Goal: Information Seeking & Learning: Understand process/instructions

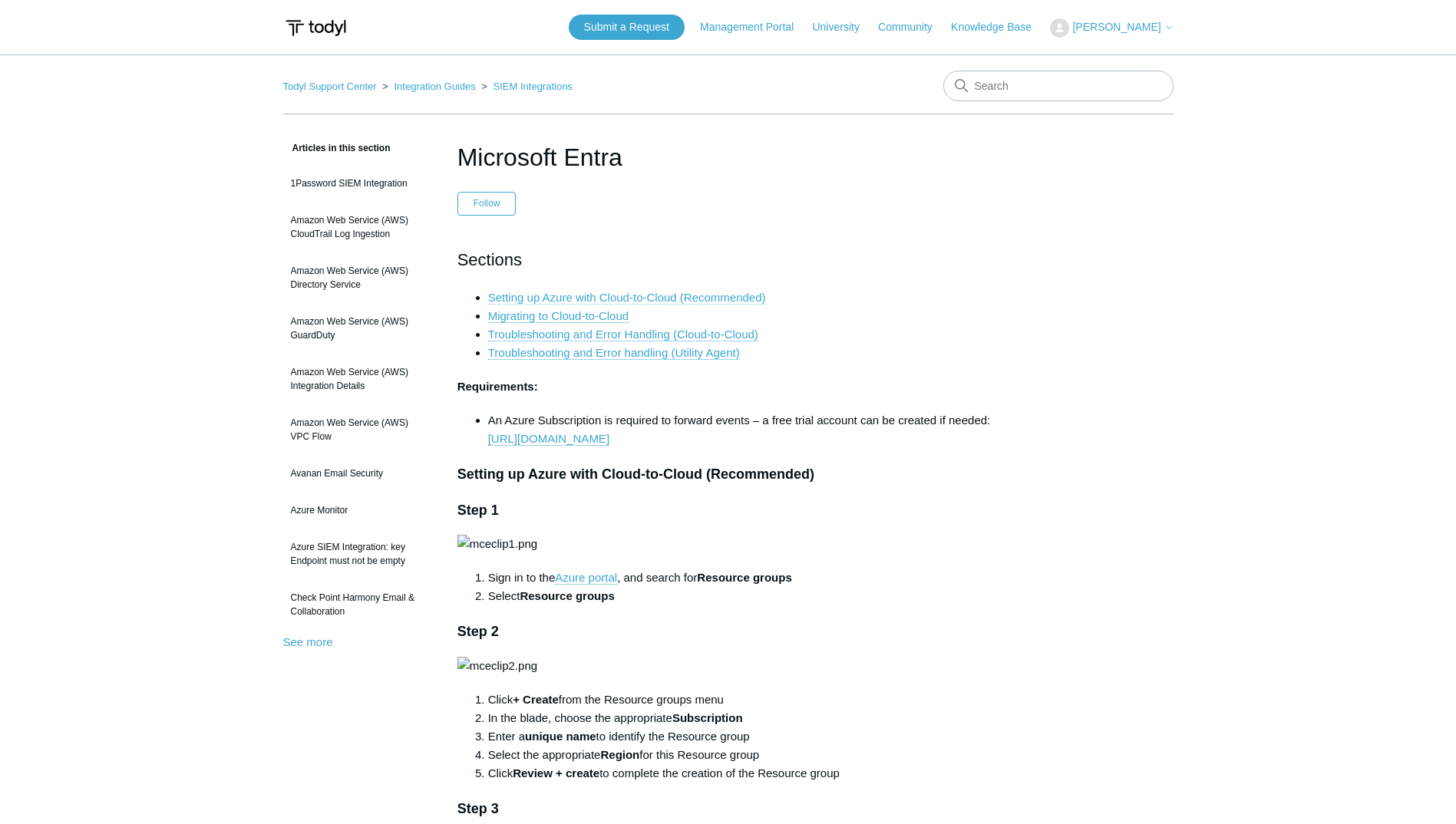
click at [726, 297] on link "Setting up Azure with Cloud-to-Cloud (Recommended)" at bounding box center [627, 298] width 278 height 14
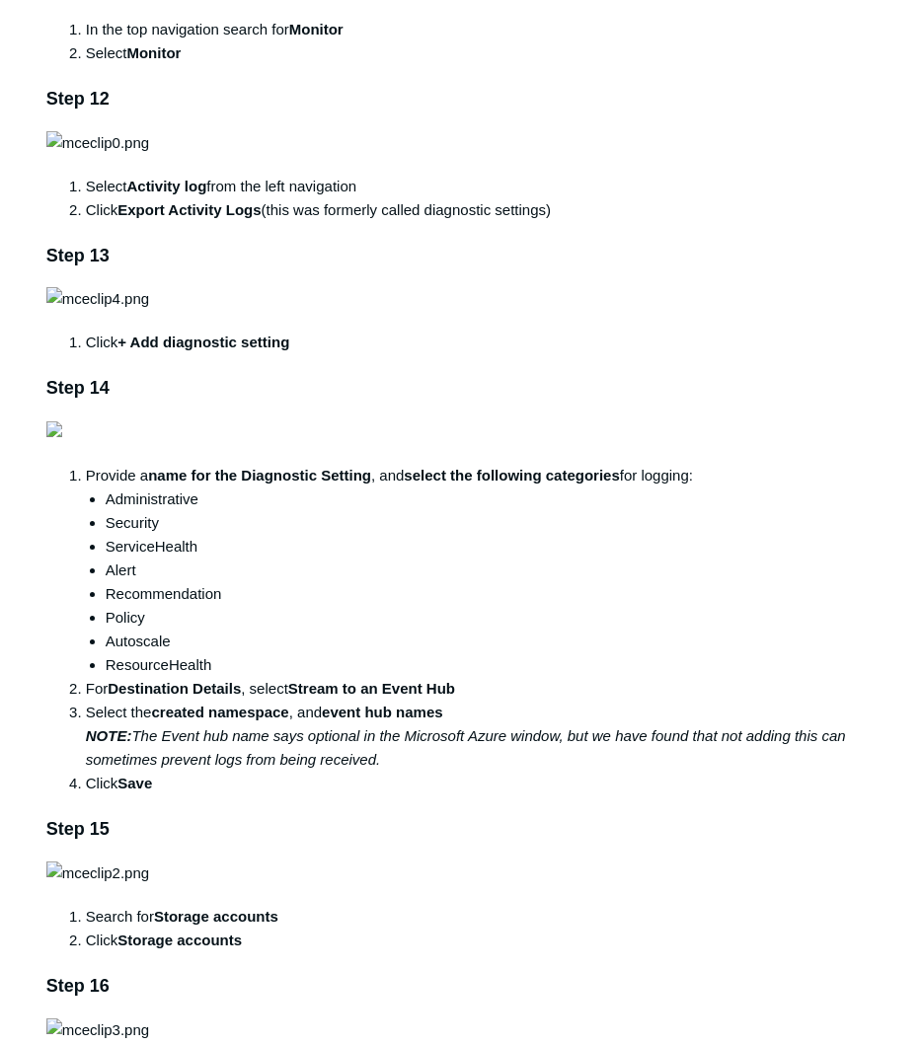
scroll to position [2930, 0]
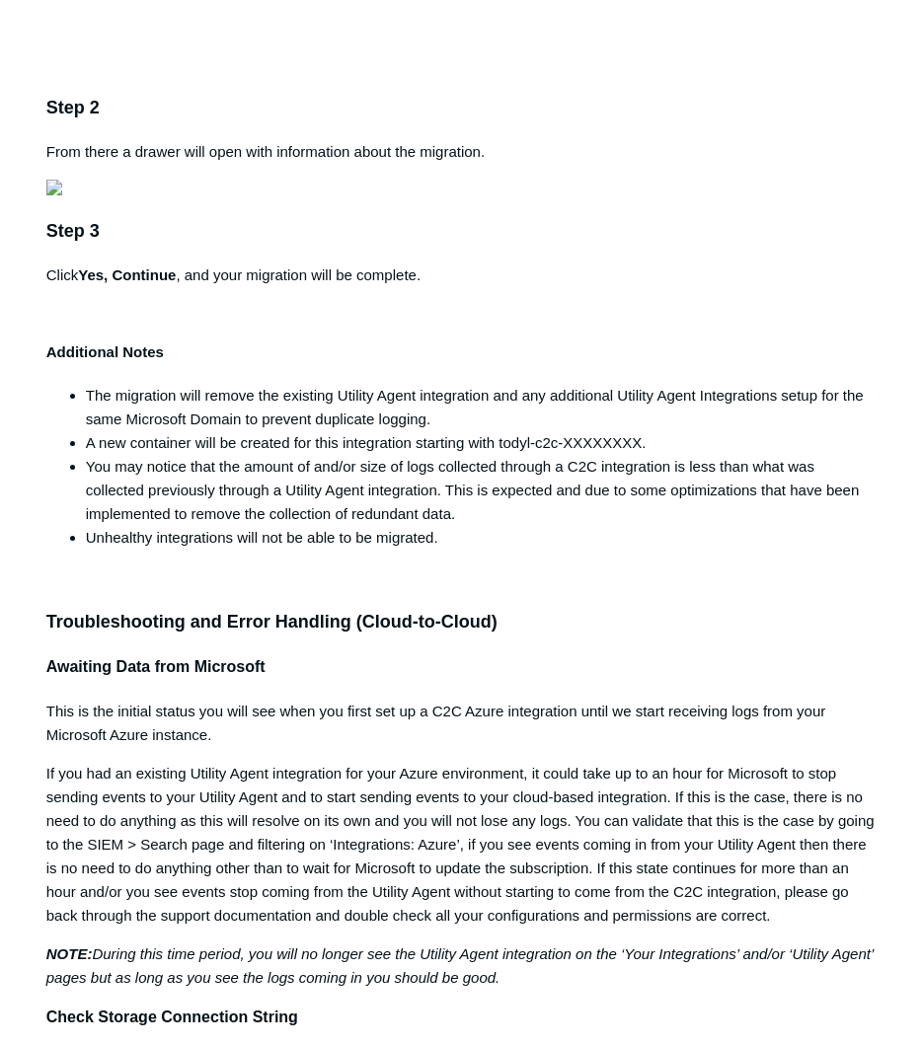
scroll to position [6087, 0]
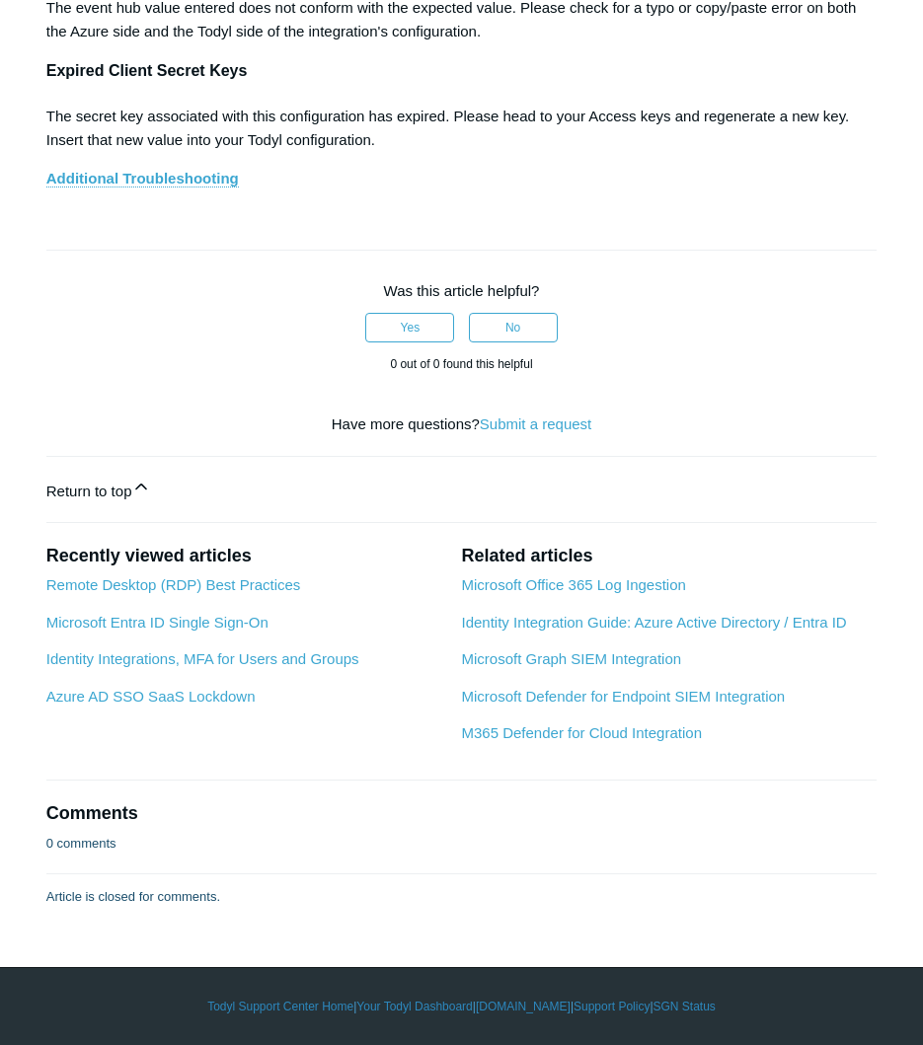
scroll to position [11954, 0]
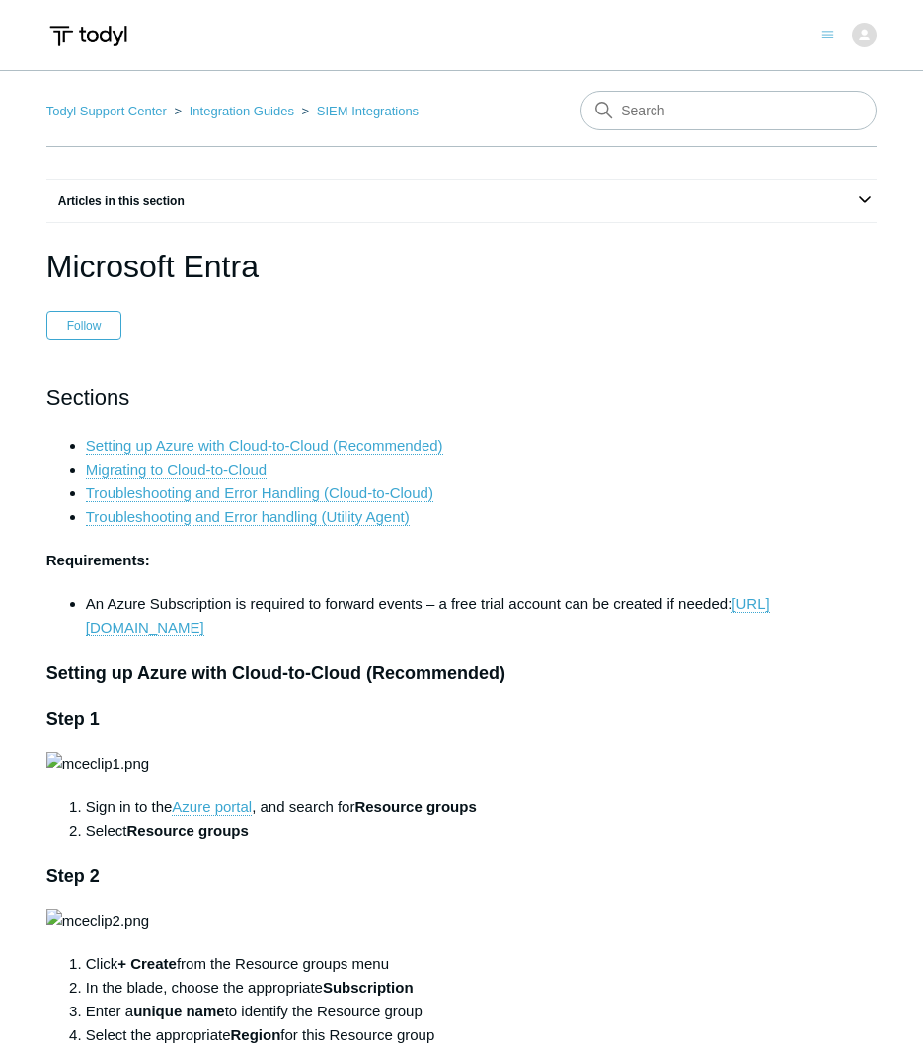
scroll to position [11954, 0]
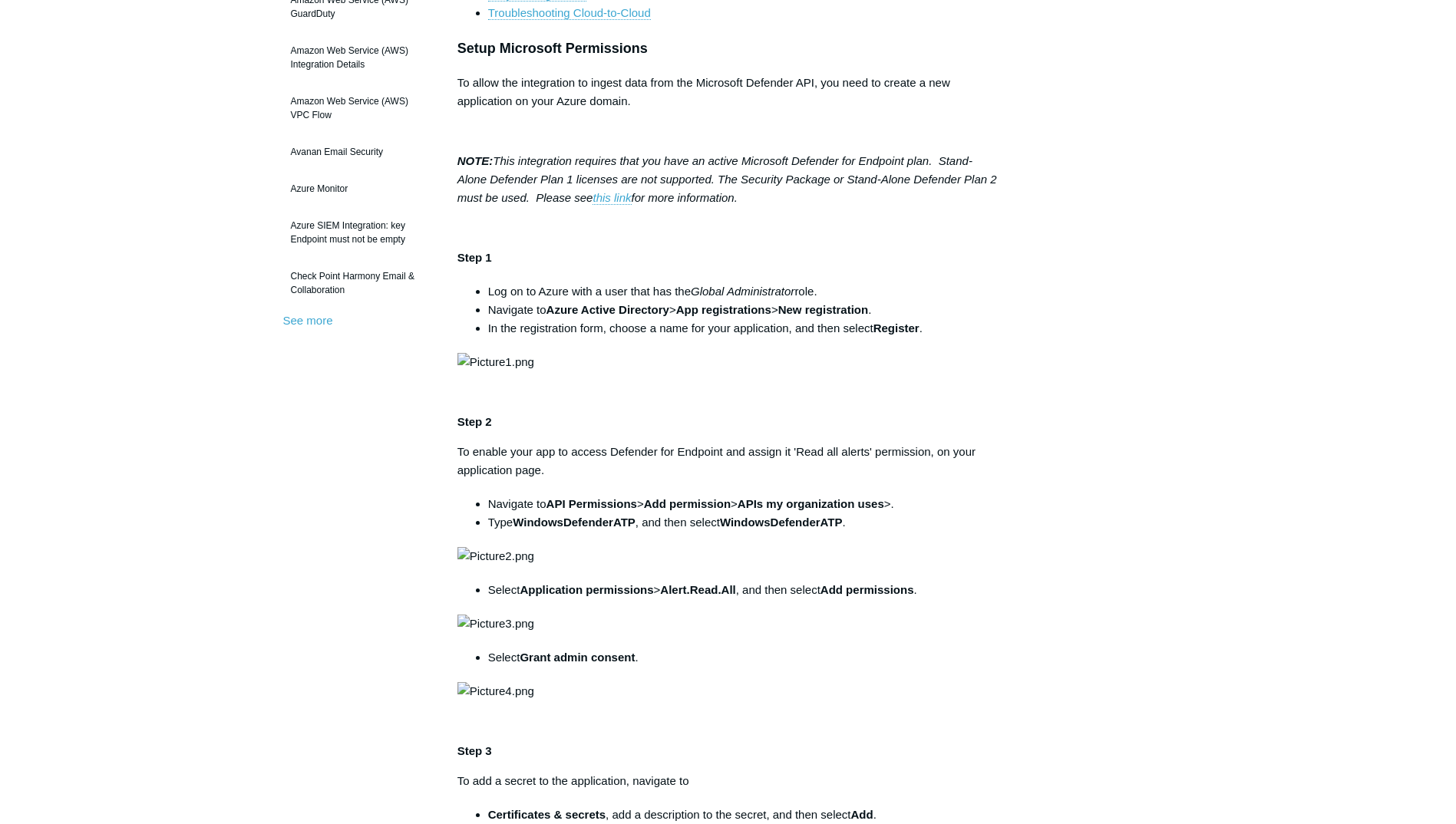
scroll to position [408, 0]
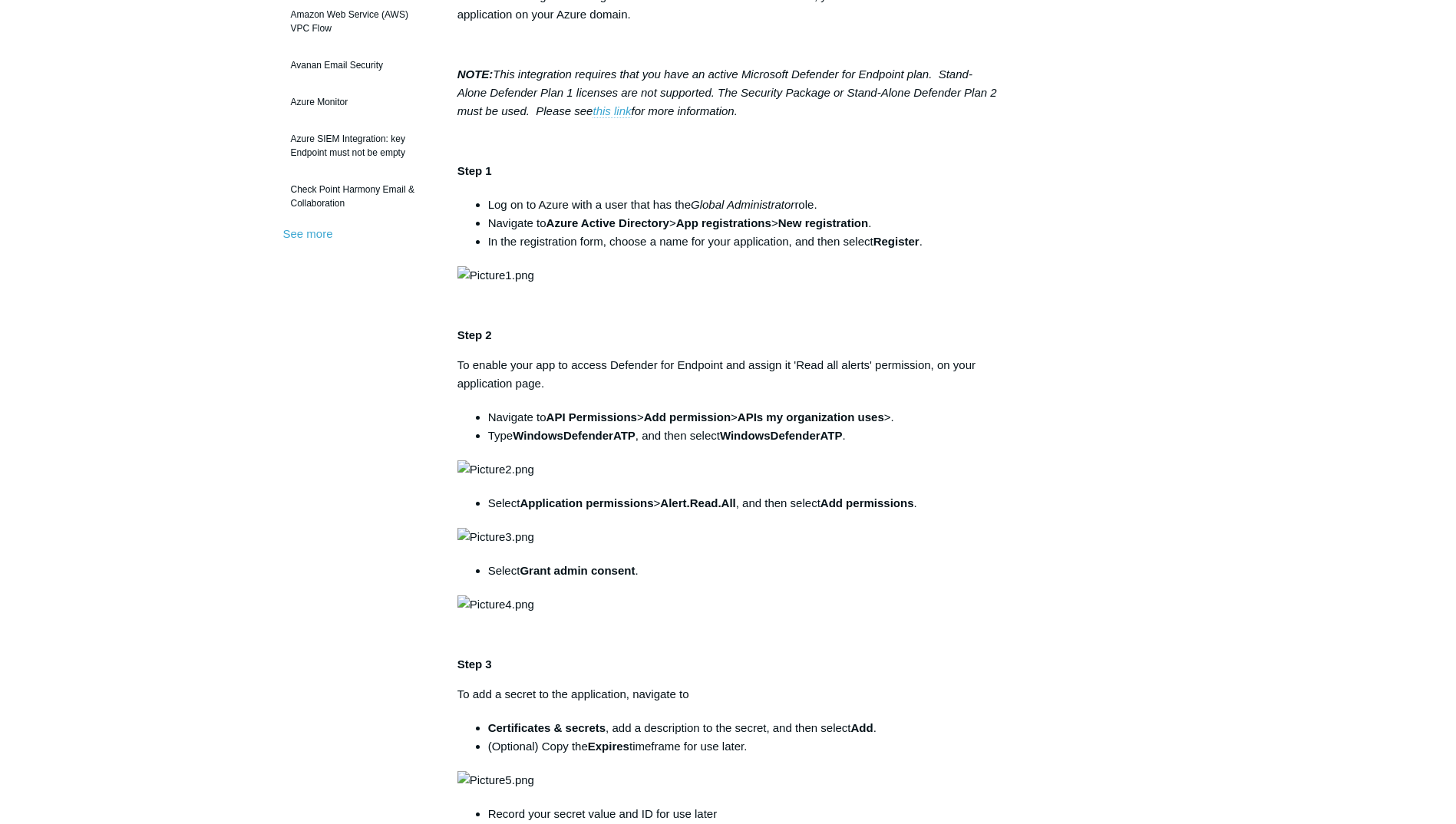
click at [614, 114] on link "this link" at bounding box center [611, 111] width 38 height 14
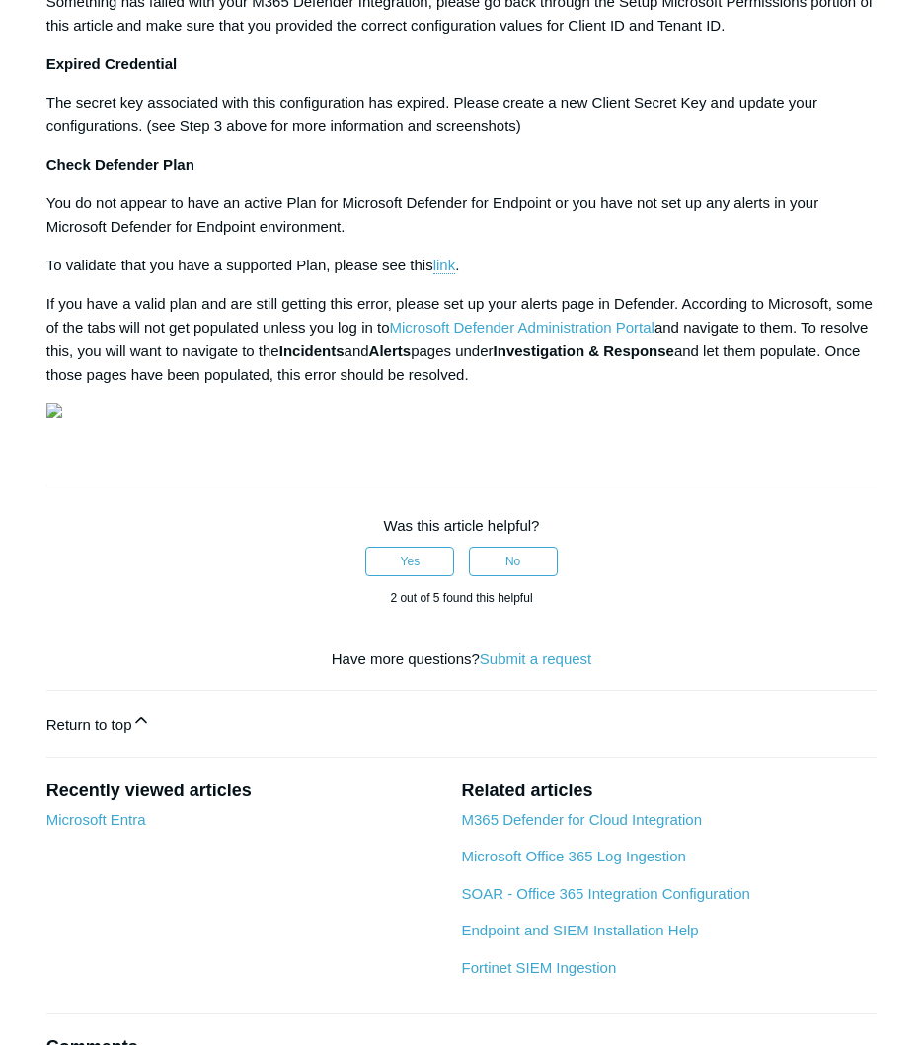
scroll to position [2443, 0]
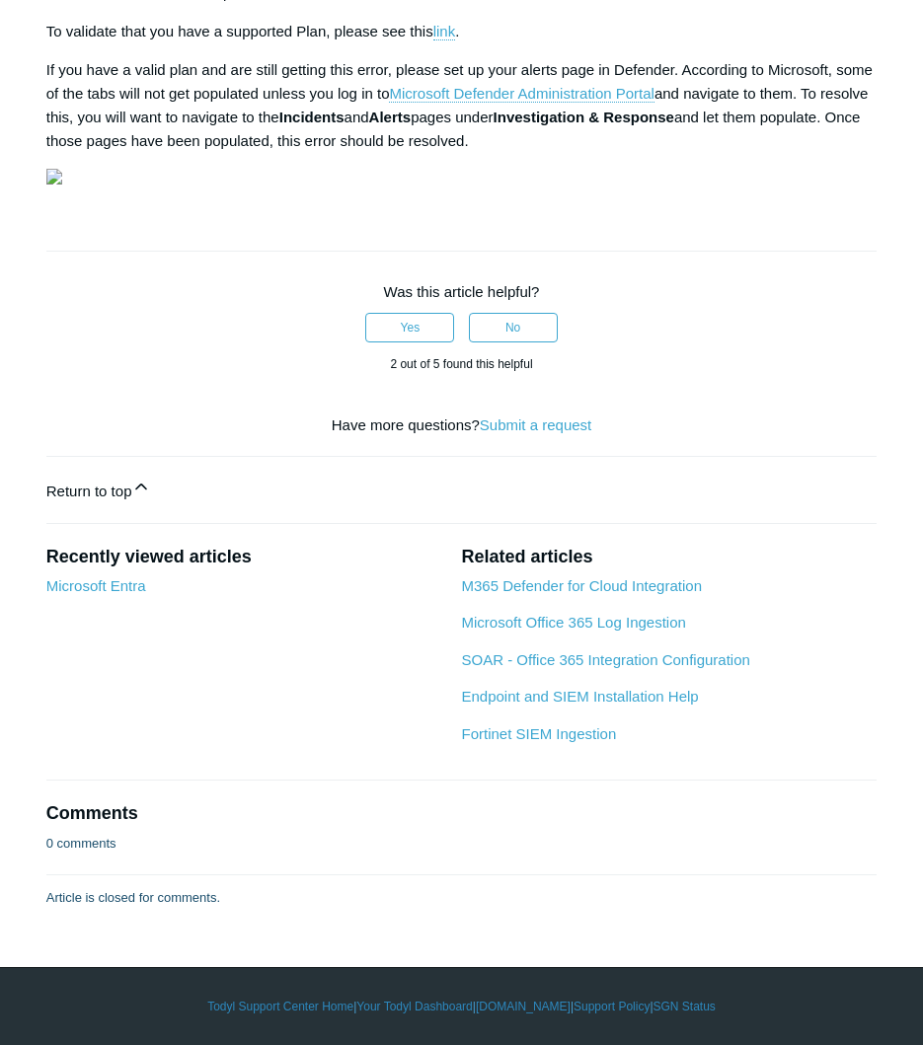
scroll to position [2979, 0]
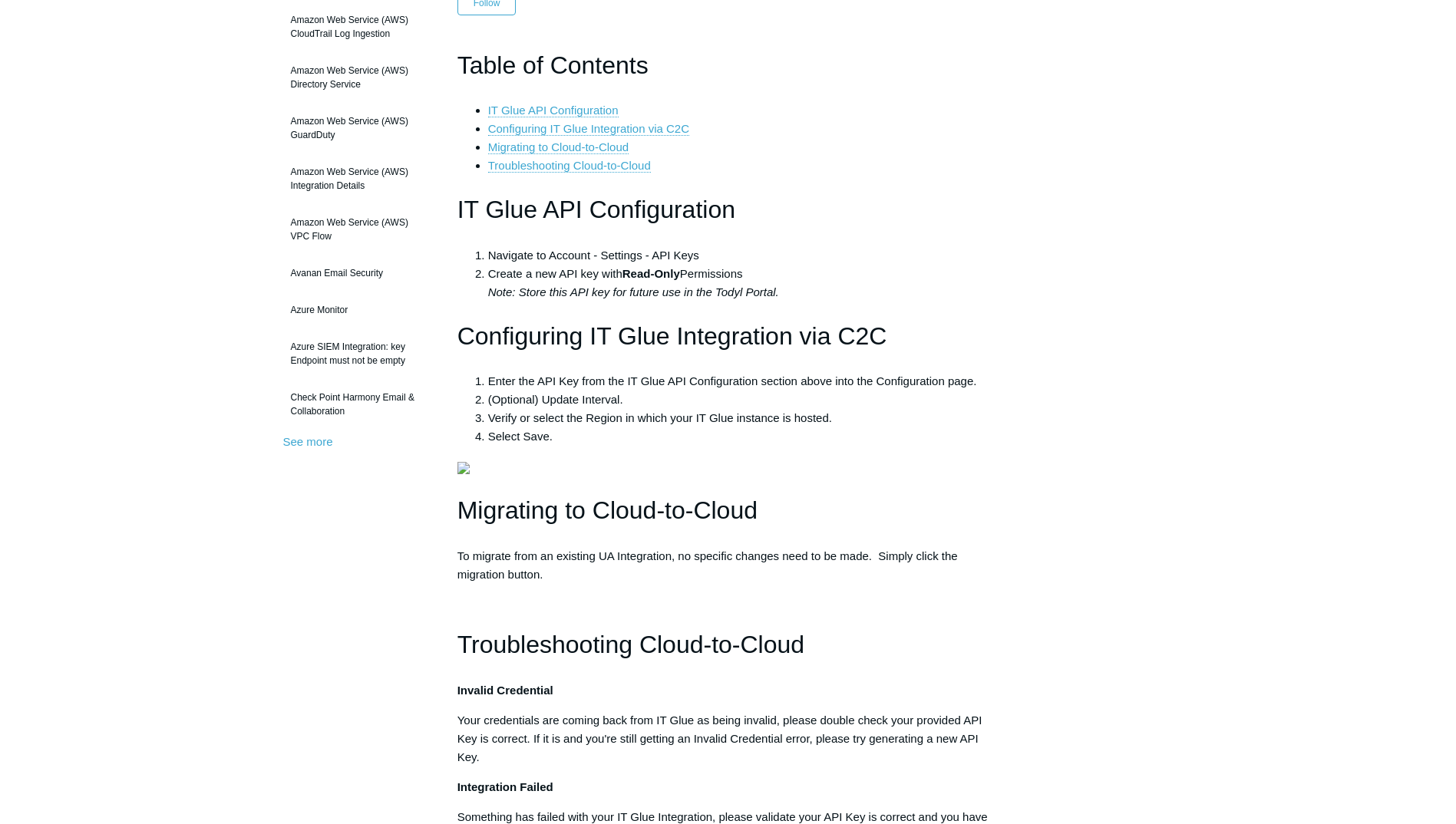
scroll to position [200, 0]
